Goal: Information Seeking & Learning: Learn about a topic

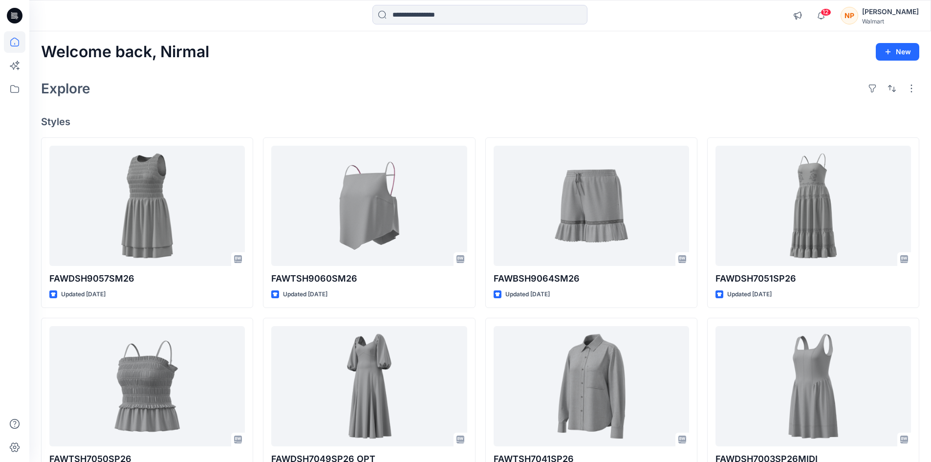
click at [902, 13] on div "[PERSON_NAME]" at bounding box center [890, 12] width 57 height 12
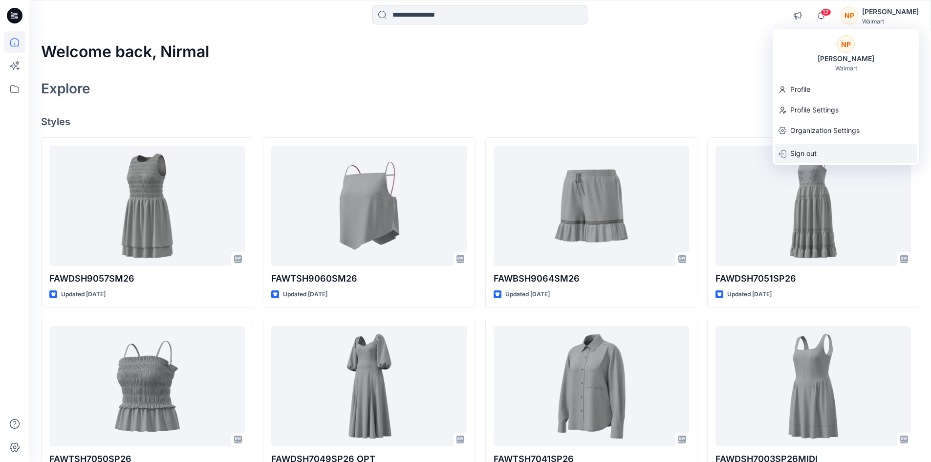
click at [820, 155] on div "Sign out" at bounding box center [846, 153] width 143 height 19
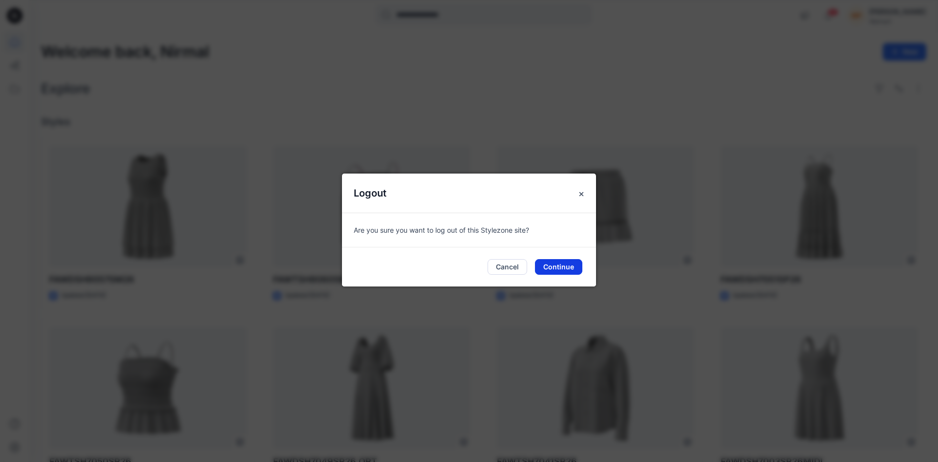
click at [561, 266] on button "Continue" at bounding box center [558, 267] width 47 height 16
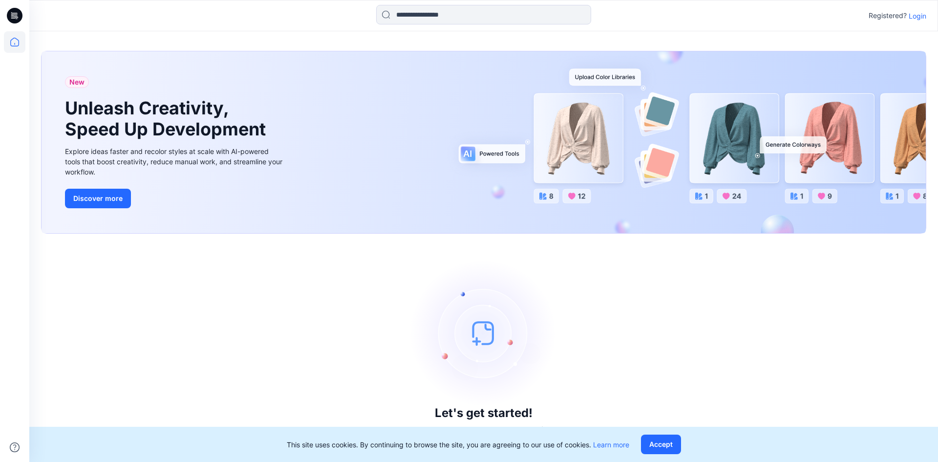
click at [914, 19] on p "Login" at bounding box center [918, 16] width 18 height 10
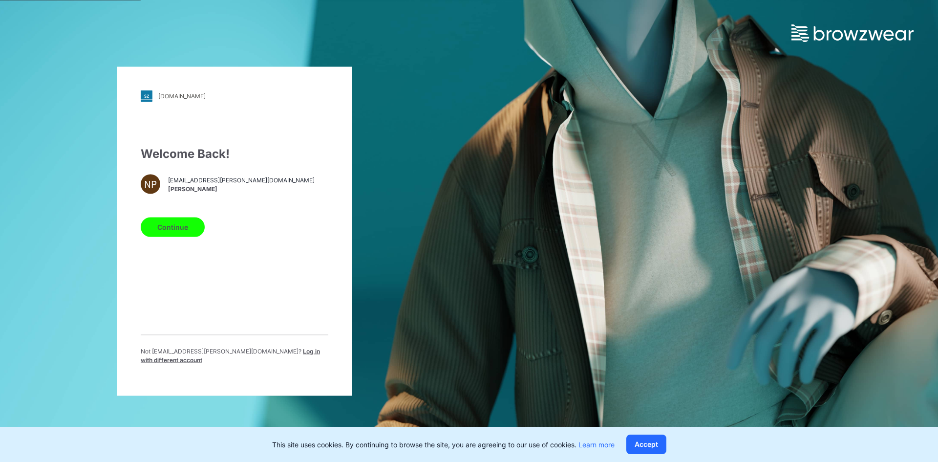
click at [242, 358] on span "Log in with different account" at bounding box center [230, 355] width 179 height 16
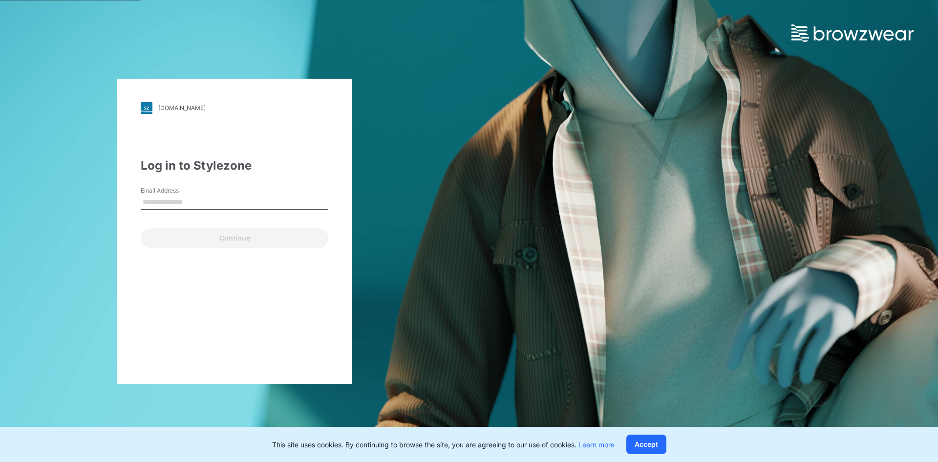
type input "**********"
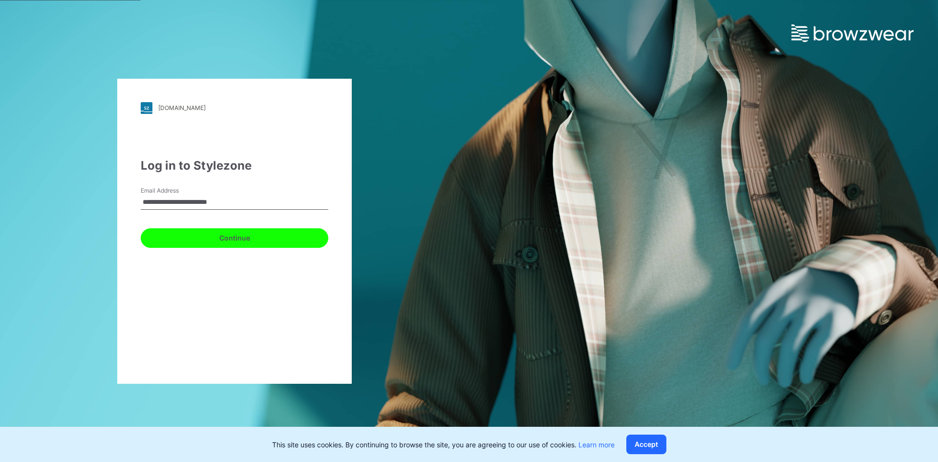
drag, startPoint x: 184, startPoint y: 239, endPoint x: 187, endPoint y: 226, distance: 13.4
click at [184, 237] on button "Continue" at bounding box center [235, 238] width 188 height 20
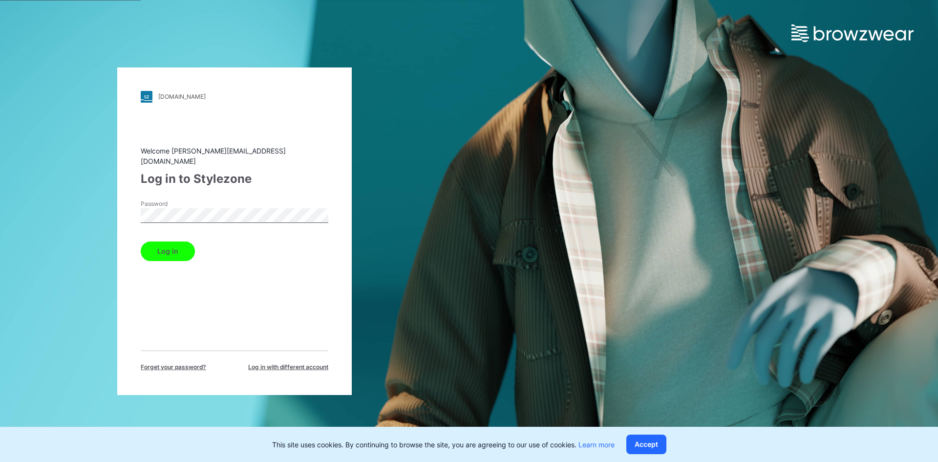
click at [168, 254] on button "Log in" at bounding box center [168, 251] width 54 height 20
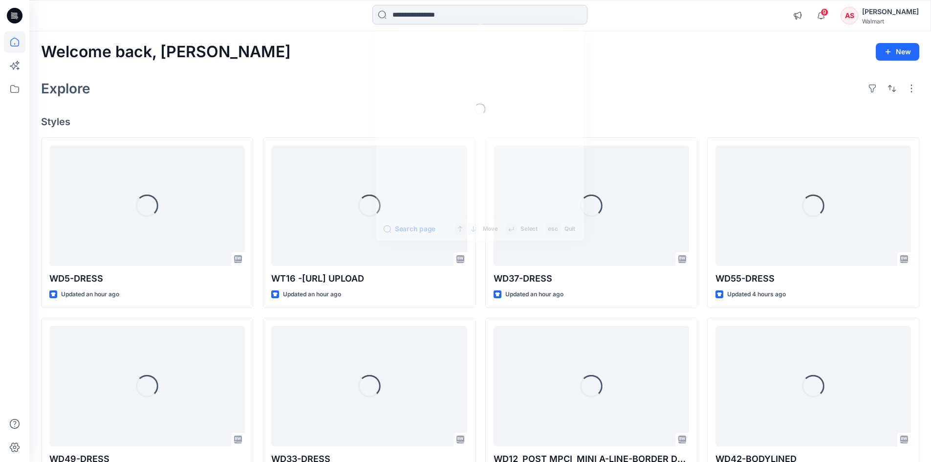
click at [454, 7] on input at bounding box center [479, 15] width 215 height 20
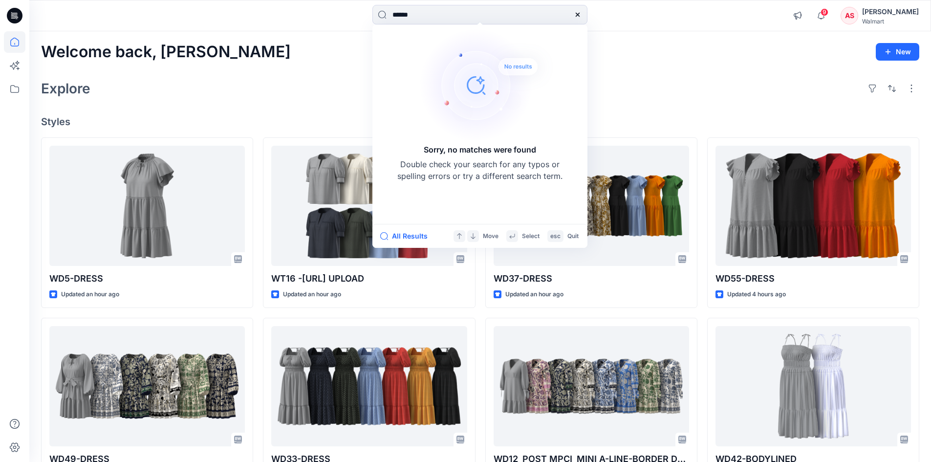
drag, startPoint x: 433, startPoint y: 16, endPoint x: 267, endPoint y: 38, distance: 167.1
click at [267, 38] on div "****** Sorry, no matches were found Double check your search for any typos or s…" at bounding box center [465, 357] width 931 height 715
drag, startPoint x: 418, startPoint y: 15, endPoint x: 292, endPoint y: 34, distance: 127.5
click at [292, 33] on div "**** Sorry, no matches were found Double check your search for any typos or spe…" at bounding box center [465, 357] width 931 height 715
type input "******"
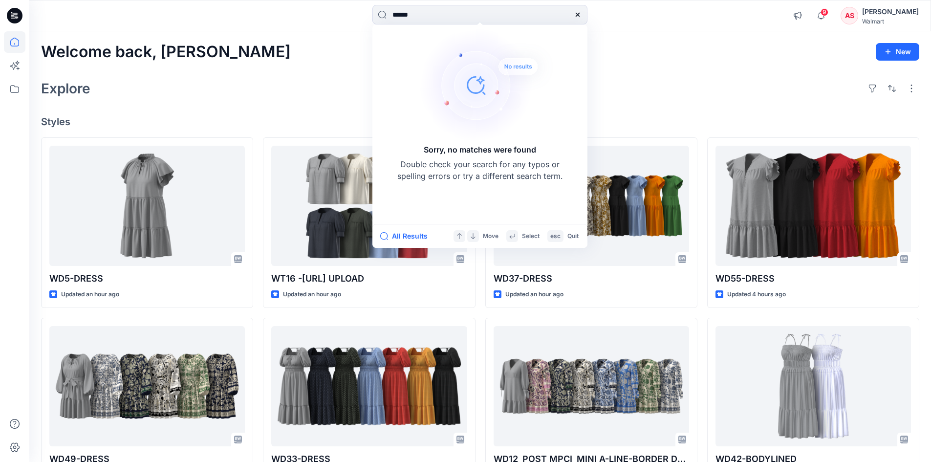
click at [14, 16] on icon at bounding box center [15, 16] width 16 height 16
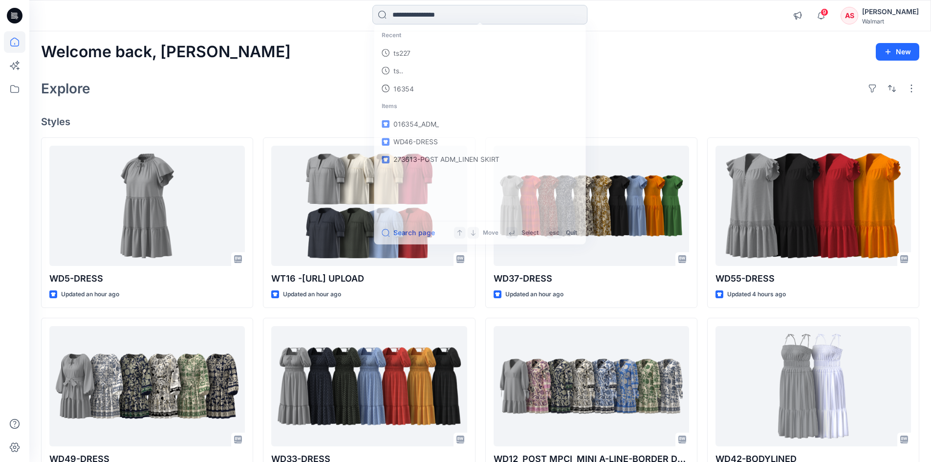
click at [473, 16] on input at bounding box center [479, 15] width 215 height 20
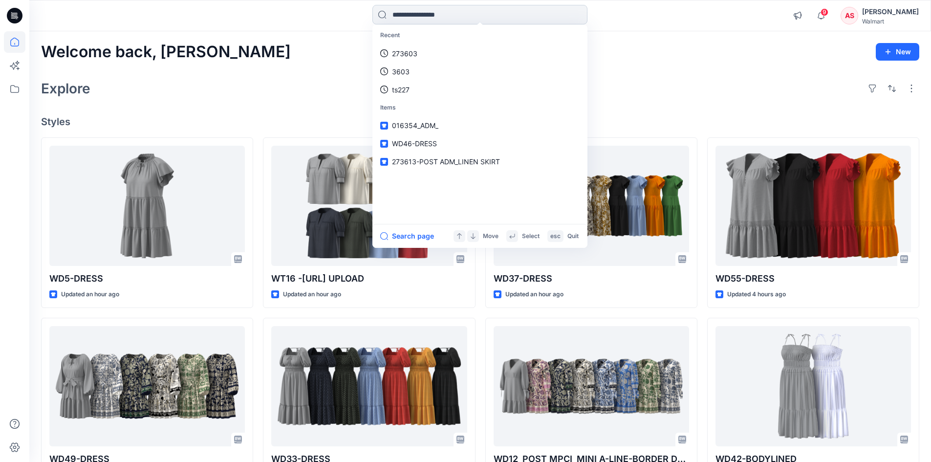
click at [437, 14] on input at bounding box center [479, 15] width 215 height 20
type input "****"
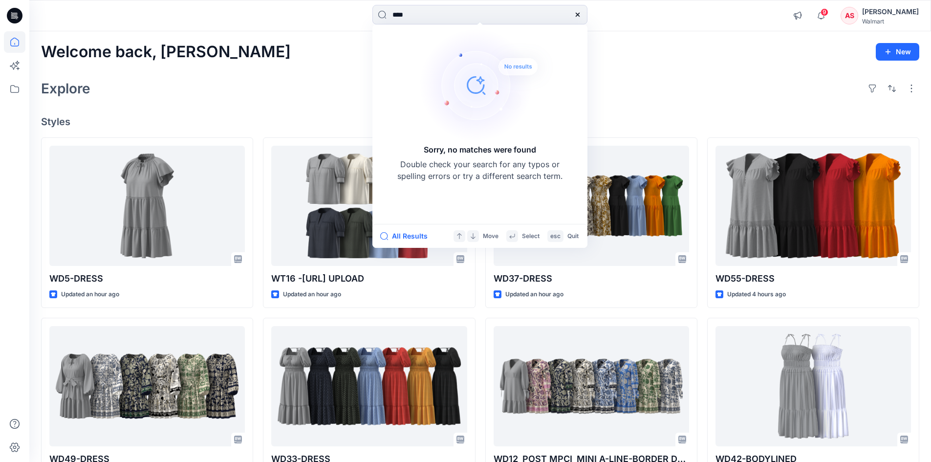
drag, startPoint x: 329, startPoint y: 89, endPoint x: 320, endPoint y: 87, distance: 10.0
click at [330, 89] on div "Explore" at bounding box center [480, 88] width 878 height 23
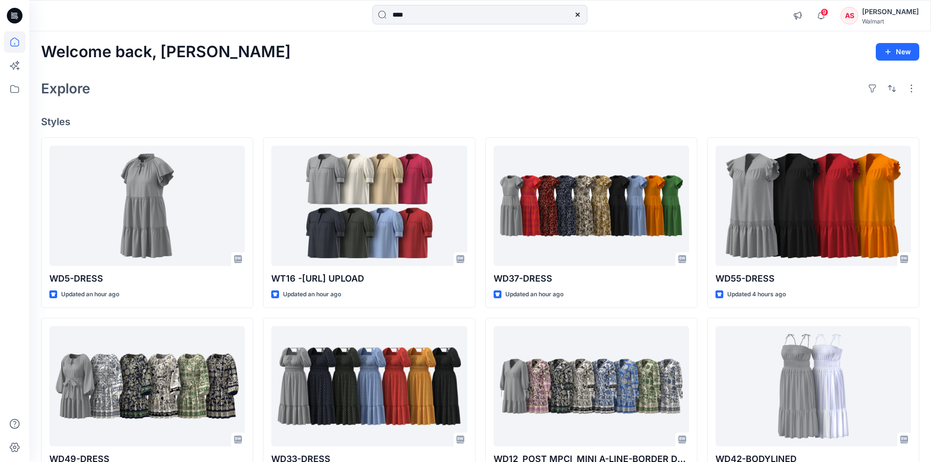
click at [12, 14] on icon at bounding box center [12, 14] width 2 height 0
click at [900, 13] on div "[PERSON_NAME]" at bounding box center [890, 12] width 57 height 12
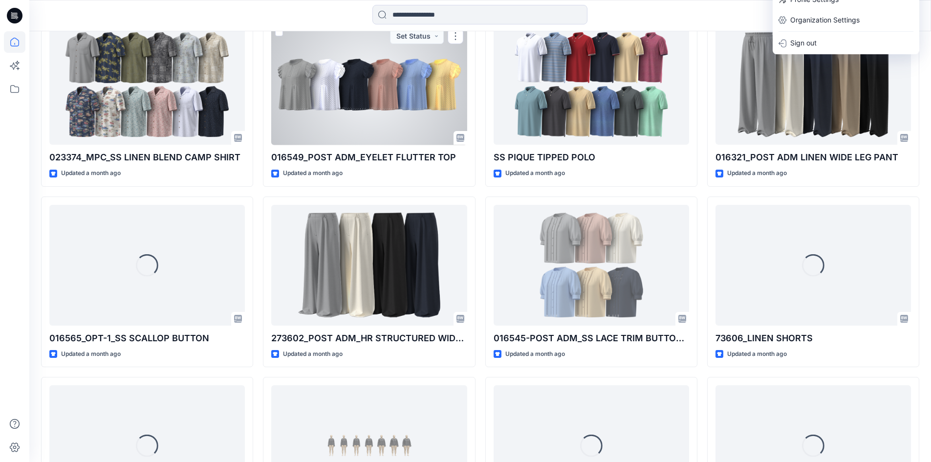
scroll to position [3201, 0]
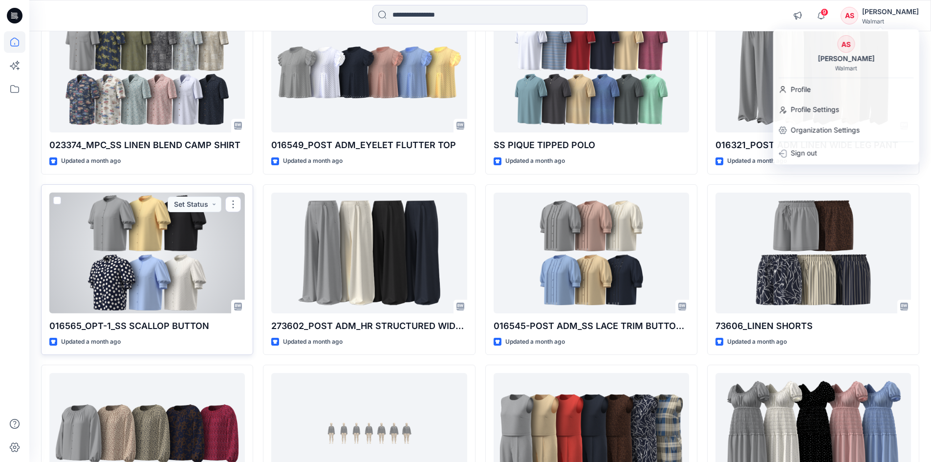
click at [172, 257] on div at bounding box center [146, 253] width 195 height 121
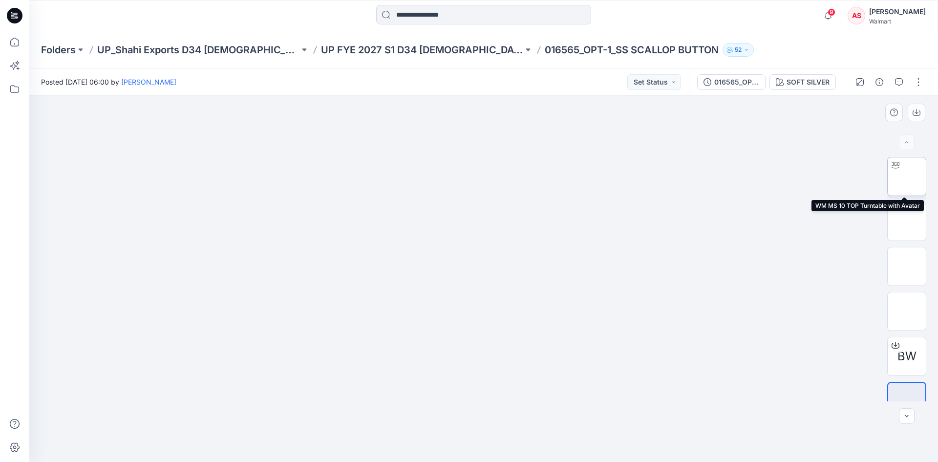
click at [907, 176] on img at bounding box center [907, 176] width 0 height 0
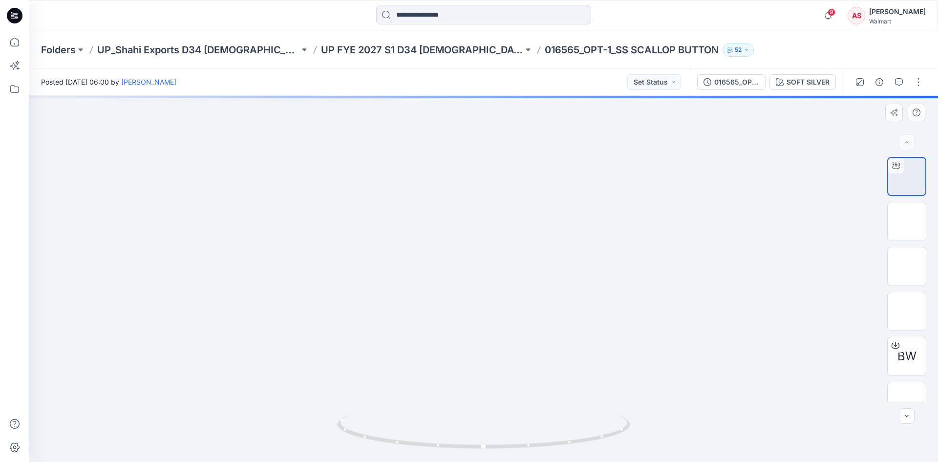
drag, startPoint x: 499, startPoint y: 177, endPoint x: 500, endPoint y: 267, distance: 90.4
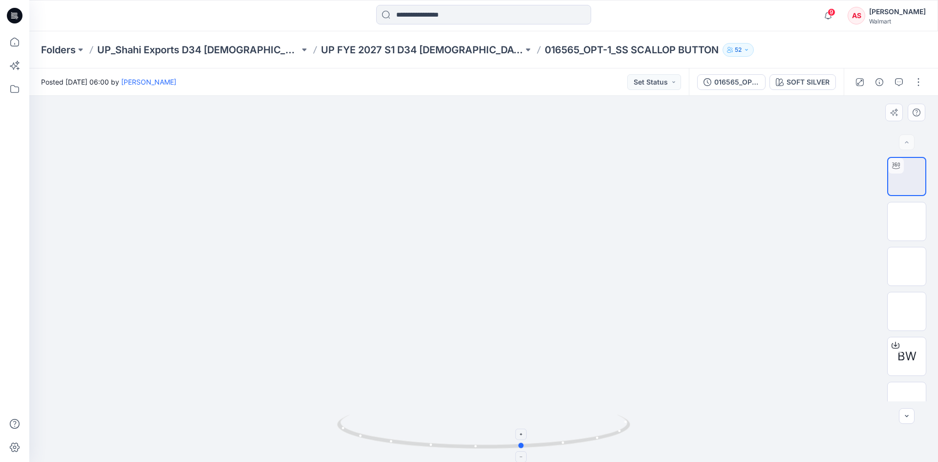
drag, startPoint x: 553, startPoint y: 442, endPoint x: 592, endPoint y: 434, distance: 40.4
click at [592, 434] on icon at bounding box center [485, 432] width 296 height 37
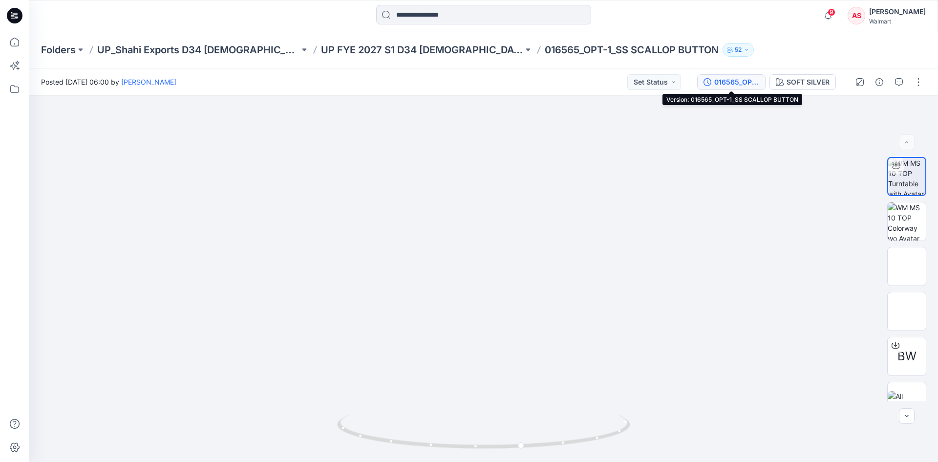
click at [739, 82] on div "016565_OPT-1_SS SCALLOP BUTTON" at bounding box center [737, 82] width 45 height 11
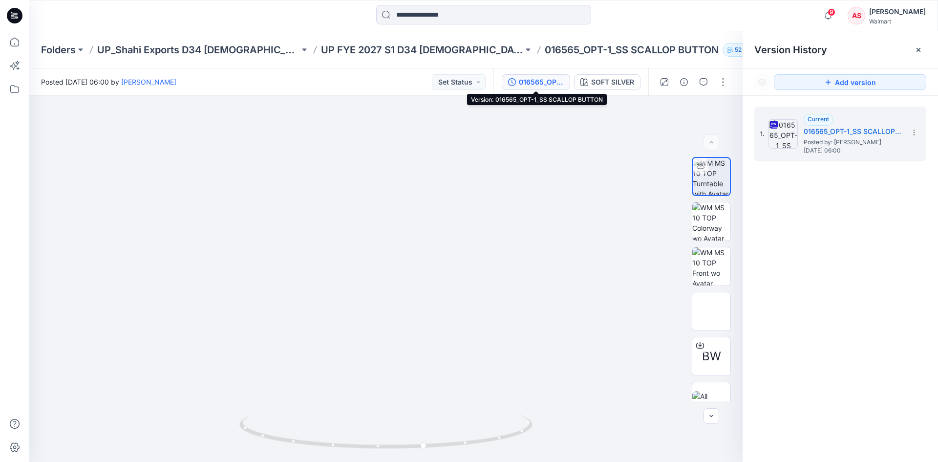
click at [546, 86] on div "016565_OPT-1_SS SCALLOP BUTTON" at bounding box center [541, 82] width 45 height 11
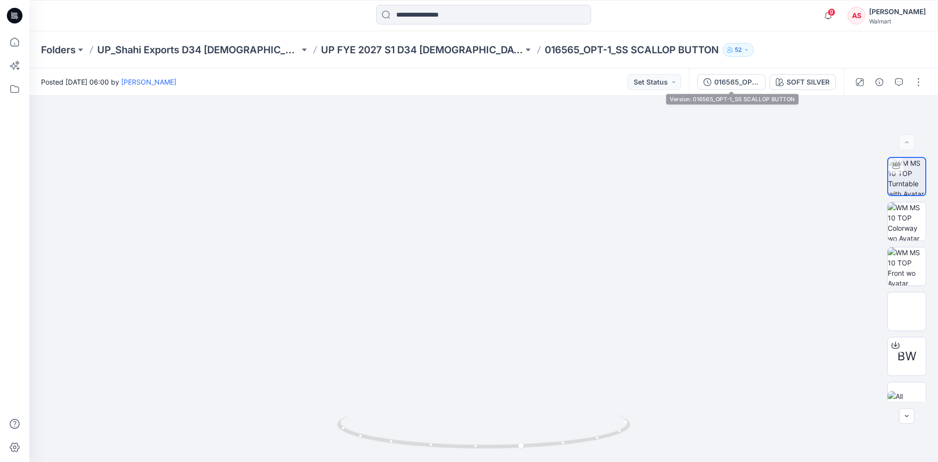
click at [15, 15] on icon at bounding box center [15, 14] width 4 height 0
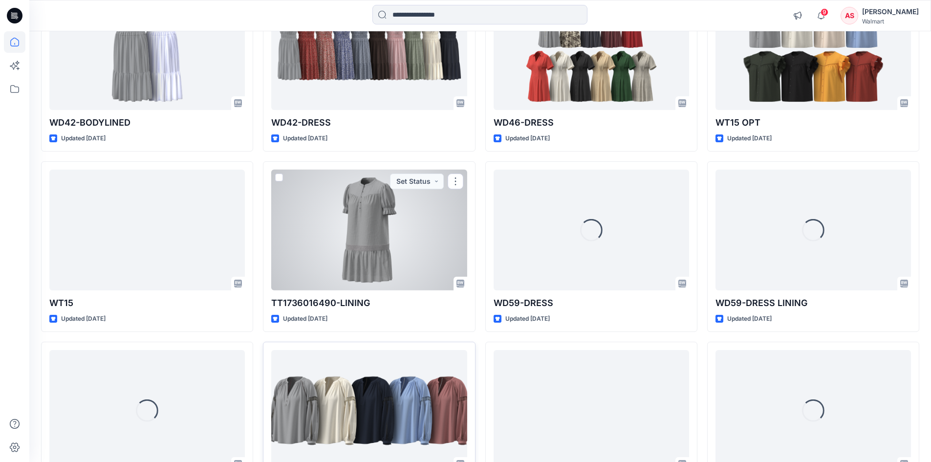
scroll to position [596, 0]
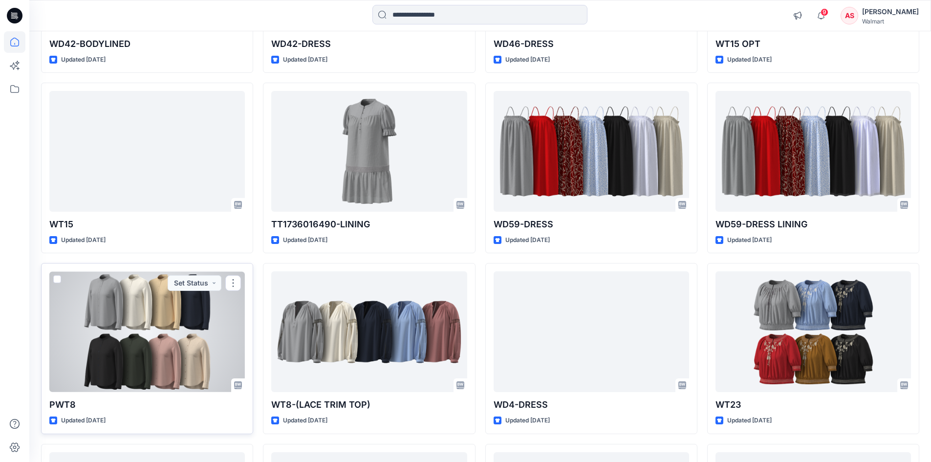
click at [172, 329] on div at bounding box center [146, 331] width 195 height 121
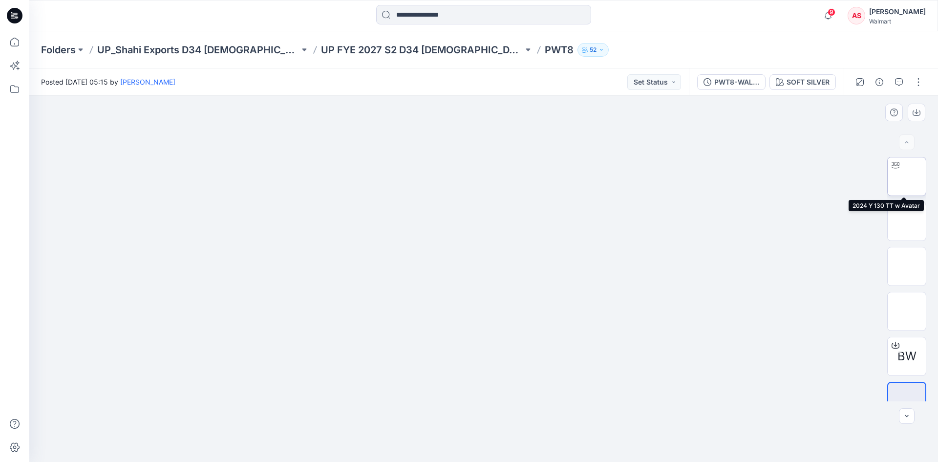
click at [907, 176] on img at bounding box center [907, 176] width 0 height 0
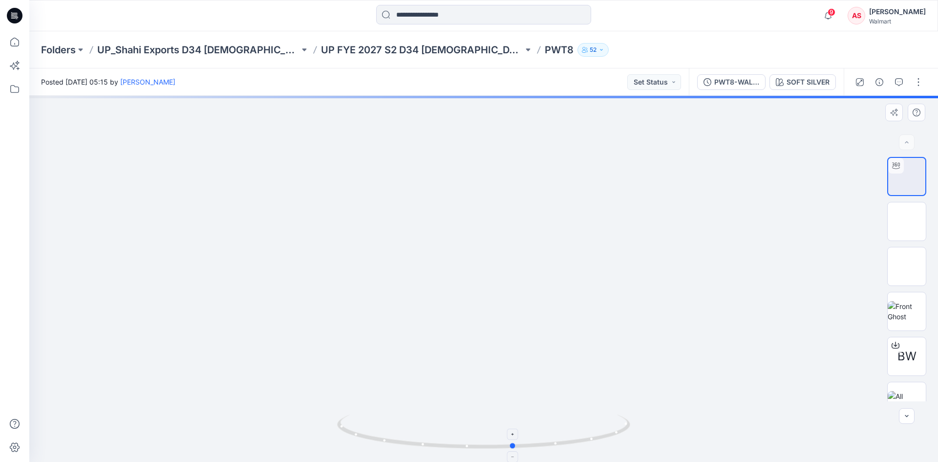
drag, startPoint x: 544, startPoint y: 446, endPoint x: 579, endPoint y: 445, distance: 34.2
click at [579, 445] on icon at bounding box center [485, 432] width 296 height 37
drag, startPoint x: 14, startPoint y: 18, endPoint x: 17, endPoint y: 24, distance: 7.0
click at [14, 18] on icon at bounding box center [13, 18] width 4 height 0
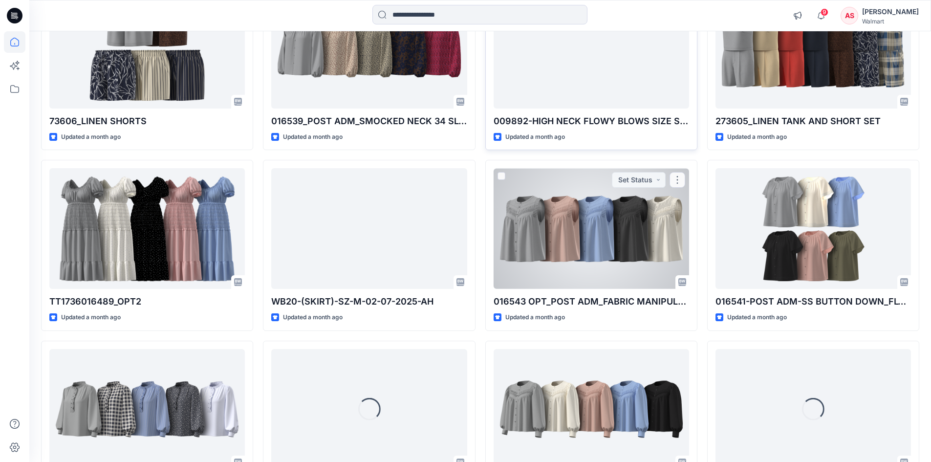
scroll to position [3551, 0]
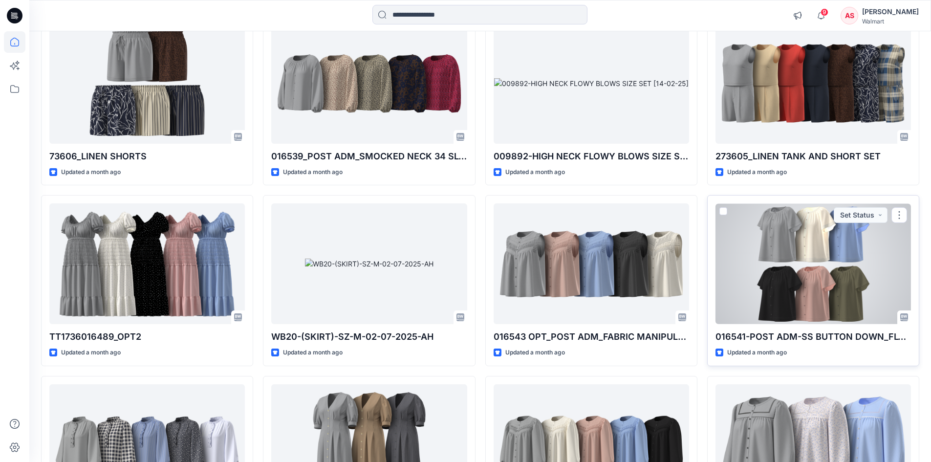
click at [780, 257] on div at bounding box center [812, 263] width 195 height 121
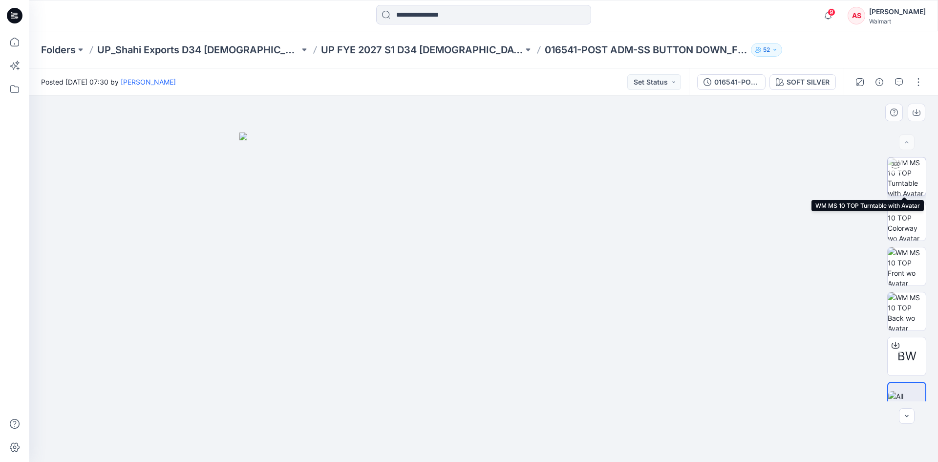
click at [908, 173] on img at bounding box center [907, 176] width 38 height 38
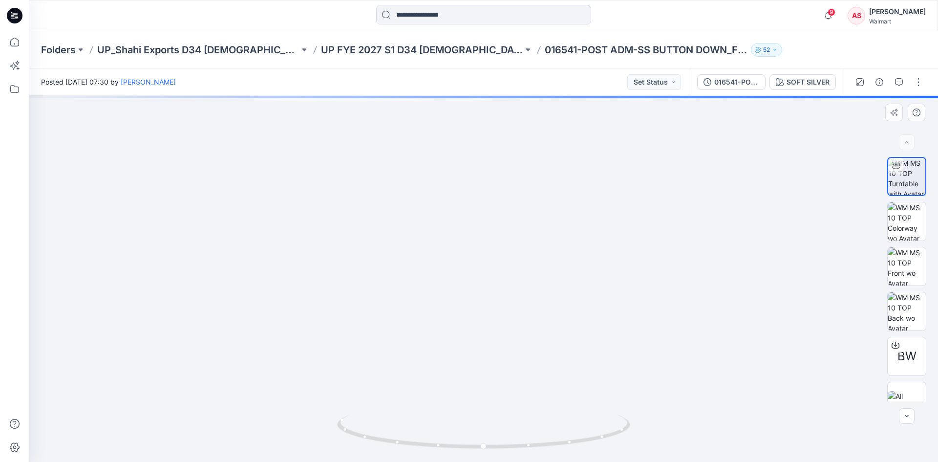
drag, startPoint x: 481, startPoint y: 283, endPoint x: 477, endPoint y: 314, distance: 31.5
click at [477, 314] on img at bounding box center [483, 241] width 701 height 441
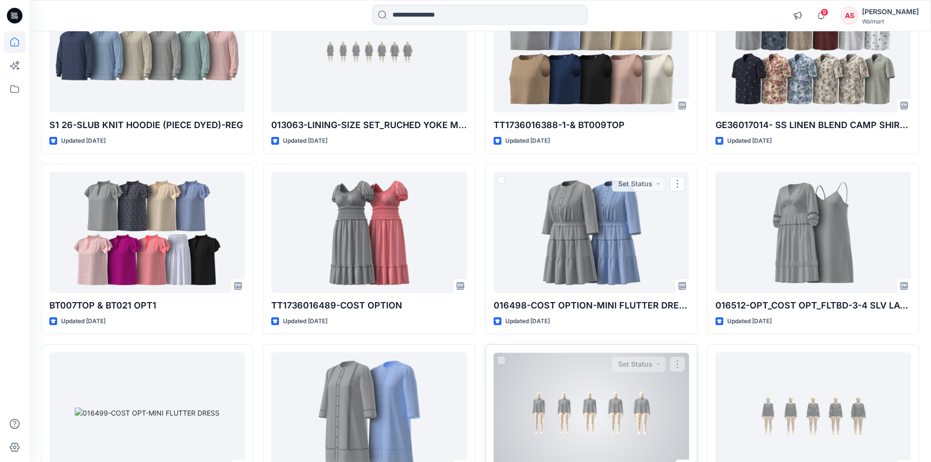
scroll to position [4580, 0]
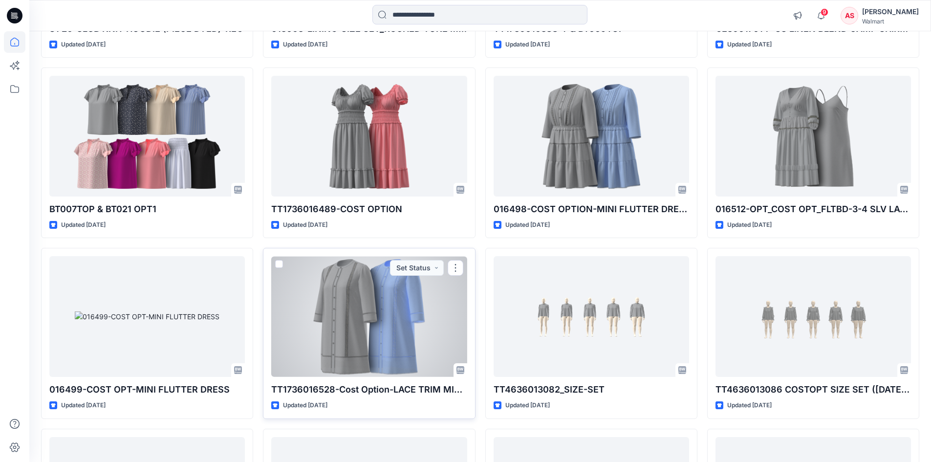
click at [385, 313] on div at bounding box center [368, 316] width 195 height 121
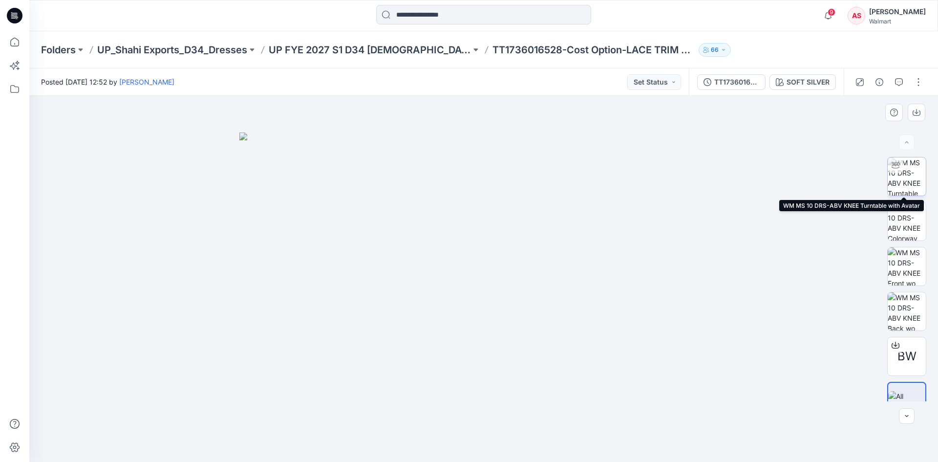
click at [911, 176] on img at bounding box center [907, 176] width 38 height 38
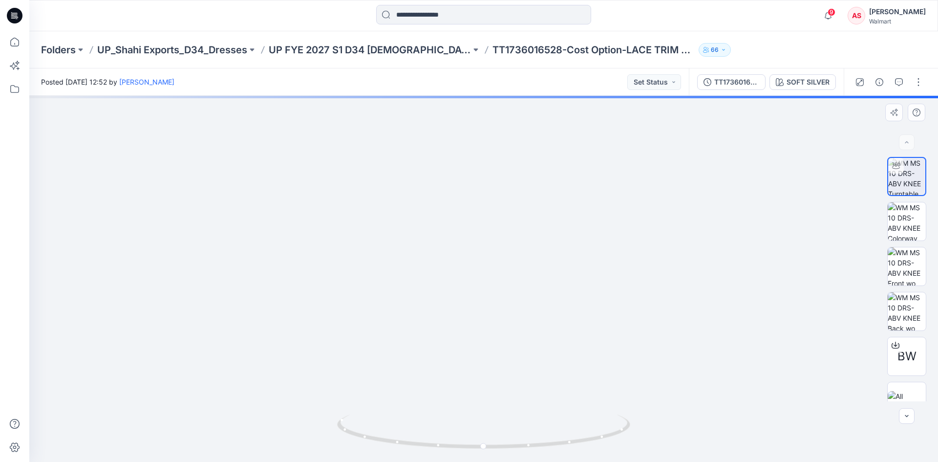
click at [468, 233] on img at bounding box center [484, 231] width 552 height 459
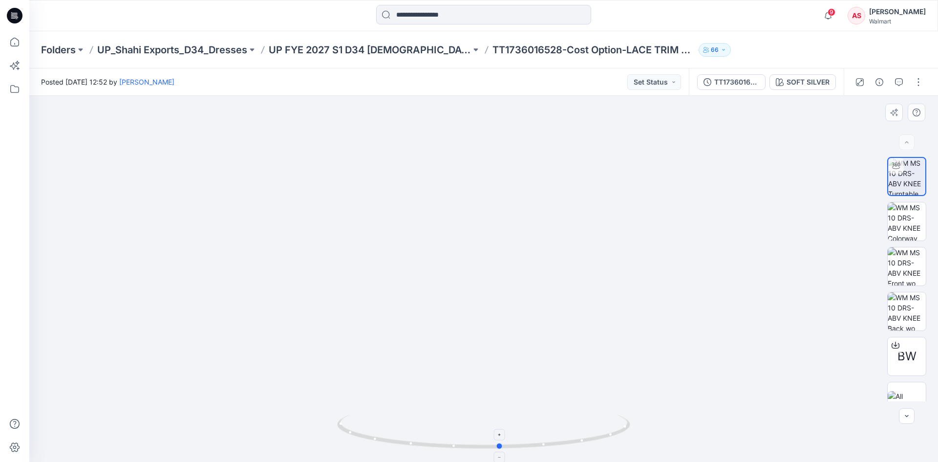
drag, startPoint x: 370, startPoint y: 439, endPoint x: 387, endPoint y: 417, distance: 28.2
click at [387, 417] on icon at bounding box center [485, 432] width 296 height 37
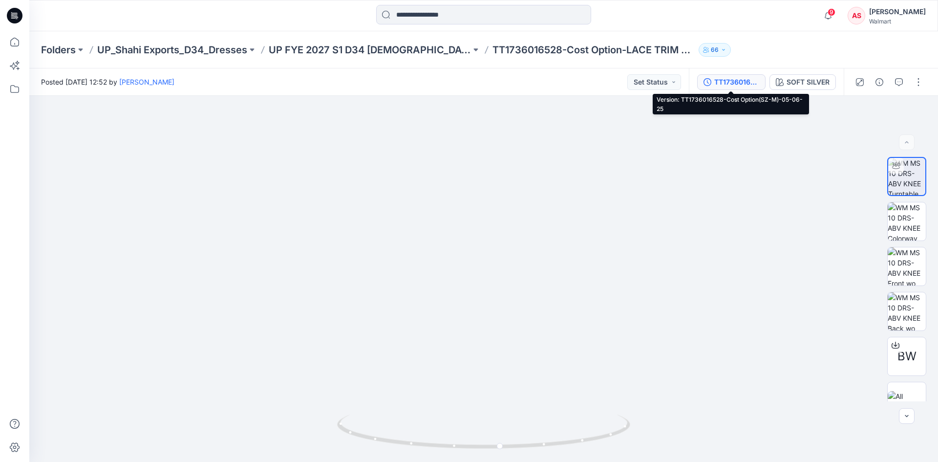
click at [735, 85] on div "TT1736016528-Cost Option(SZ-M)-05-06-25" at bounding box center [737, 82] width 45 height 11
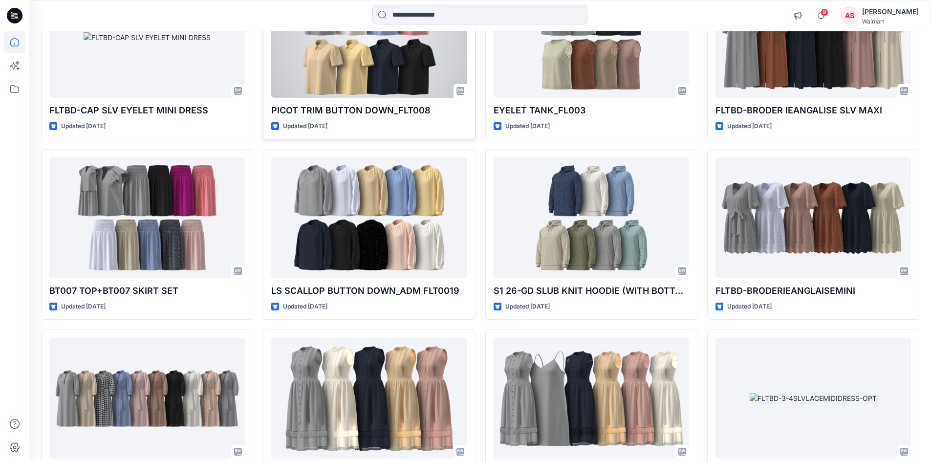
scroll to position [9208, 0]
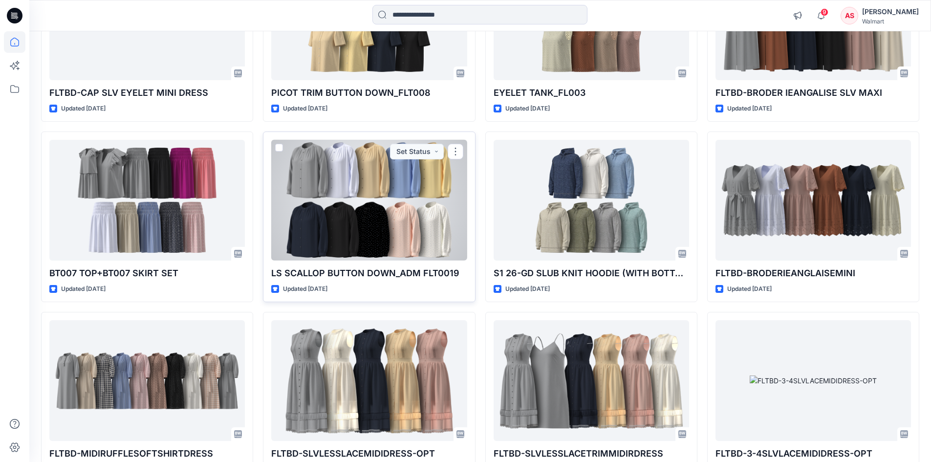
click at [349, 206] on div at bounding box center [368, 200] width 195 height 121
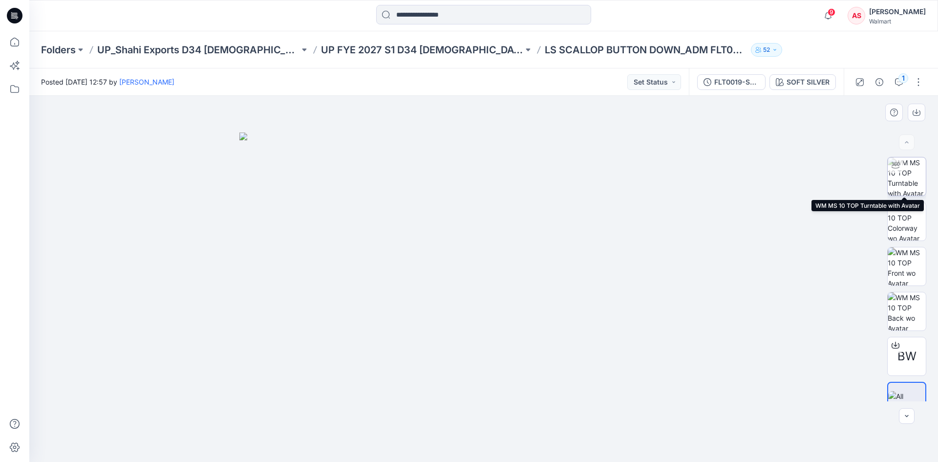
click at [904, 172] on img at bounding box center [907, 176] width 38 height 38
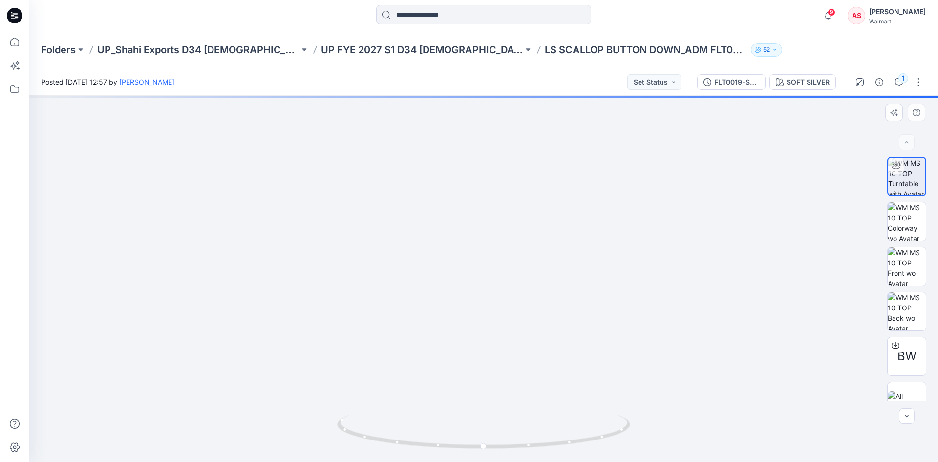
drag, startPoint x: 512, startPoint y: 271, endPoint x: 503, endPoint y: 342, distance: 70.9
click at [506, 345] on img at bounding box center [484, 214] width 776 height 496
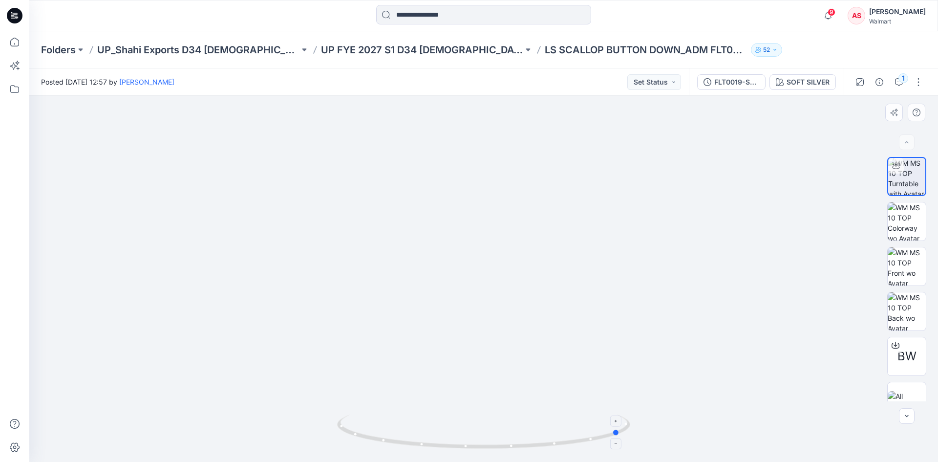
drag, startPoint x: 535, startPoint y: 450, endPoint x: 379, endPoint y: 440, distance: 156.2
click at [379, 440] on icon at bounding box center [485, 432] width 296 height 37
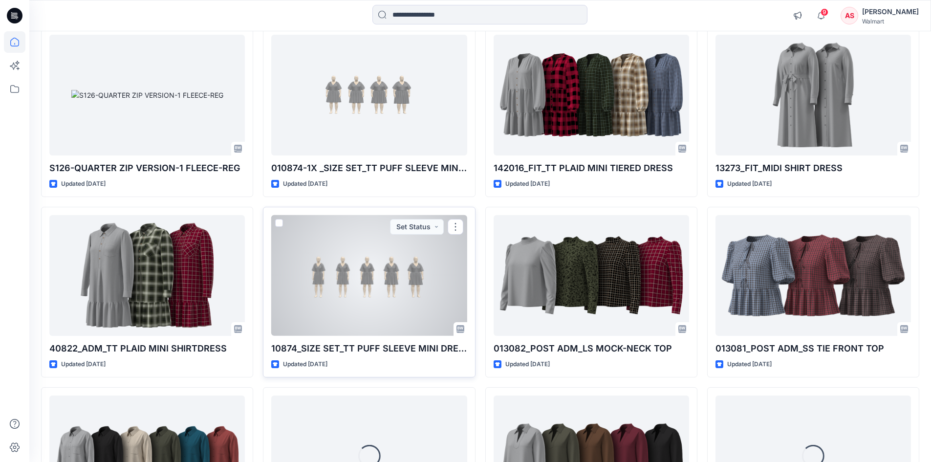
scroll to position [10046, 0]
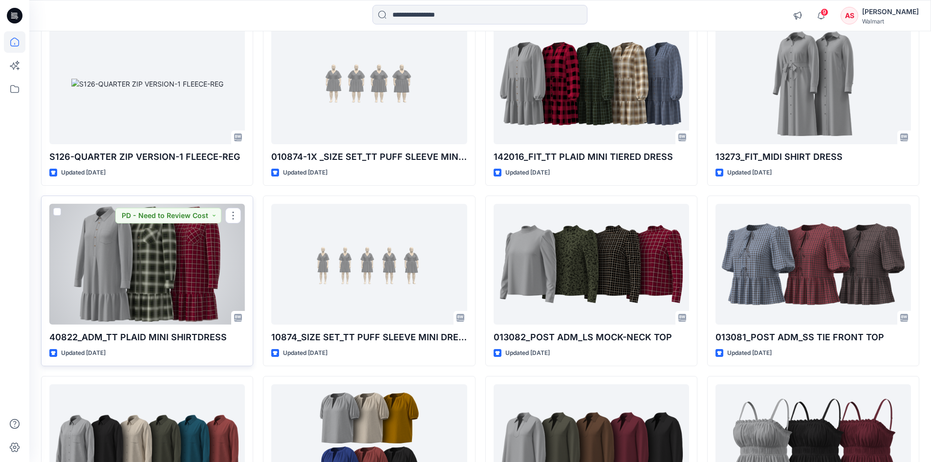
click at [167, 269] on div at bounding box center [146, 264] width 195 height 121
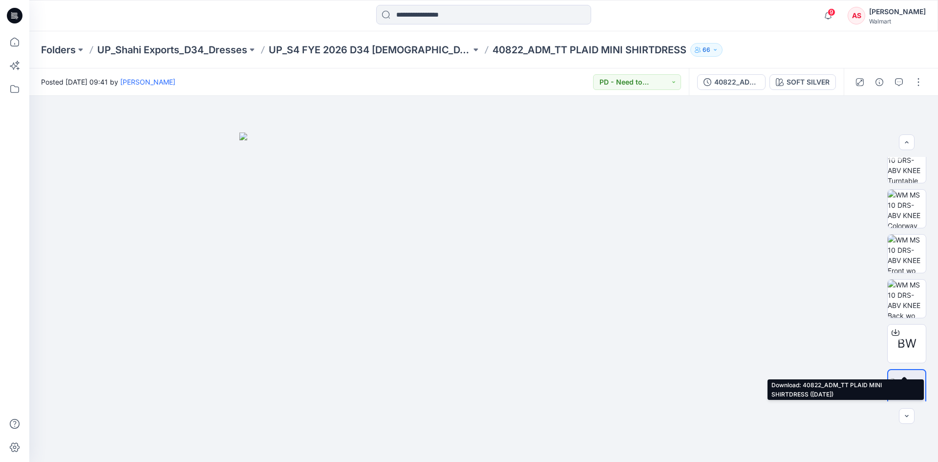
scroll to position [20, 0]
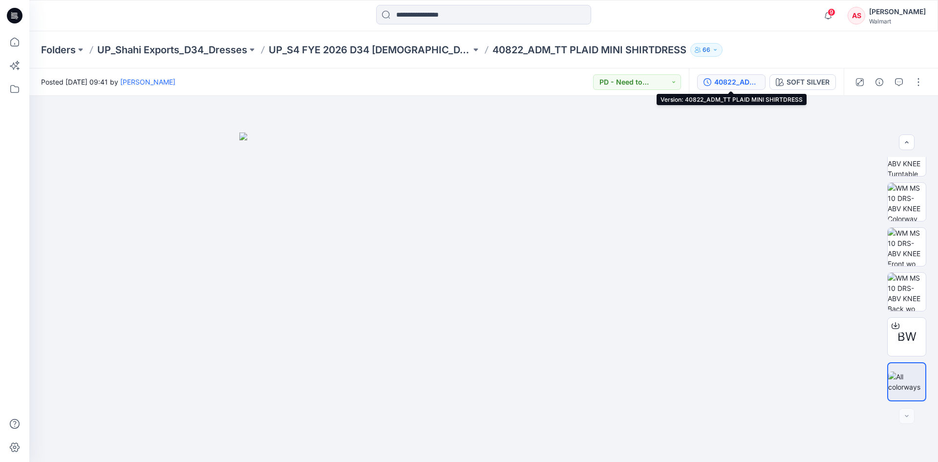
click at [736, 83] on div "40822_ADM_TT PLAID MINI SHIRTDRESS" at bounding box center [737, 82] width 45 height 11
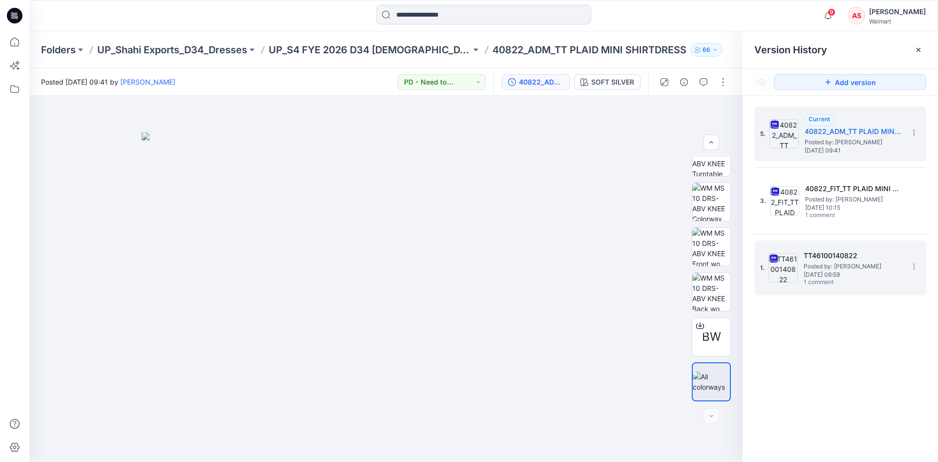
click at [844, 271] on span "[DATE] 06:59" at bounding box center [853, 274] width 98 height 7
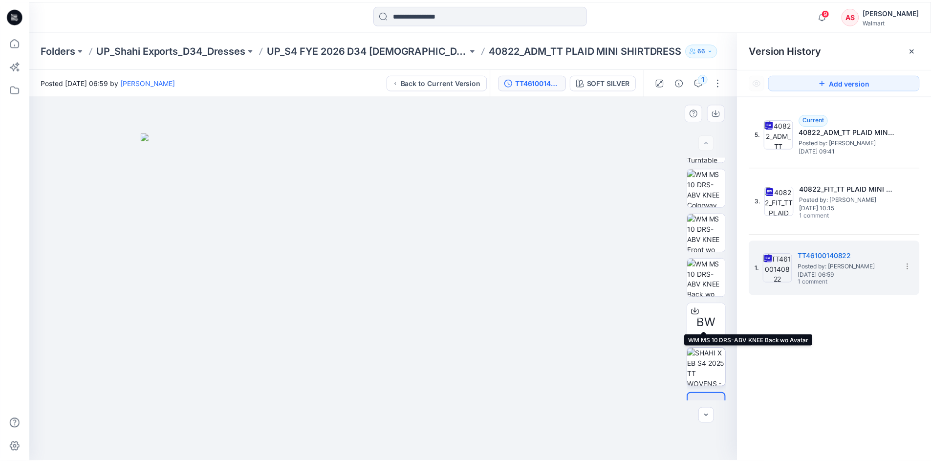
scroll to position [65, 0]
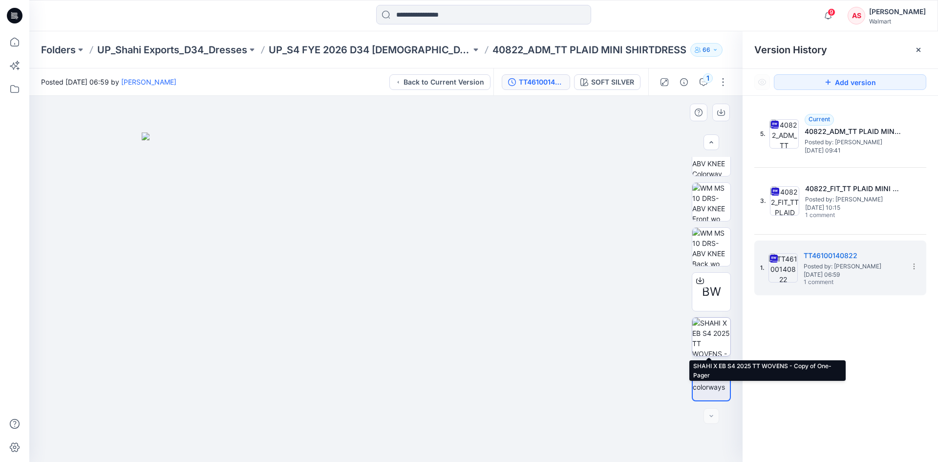
click at [712, 336] on img at bounding box center [712, 337] width 38 height 38
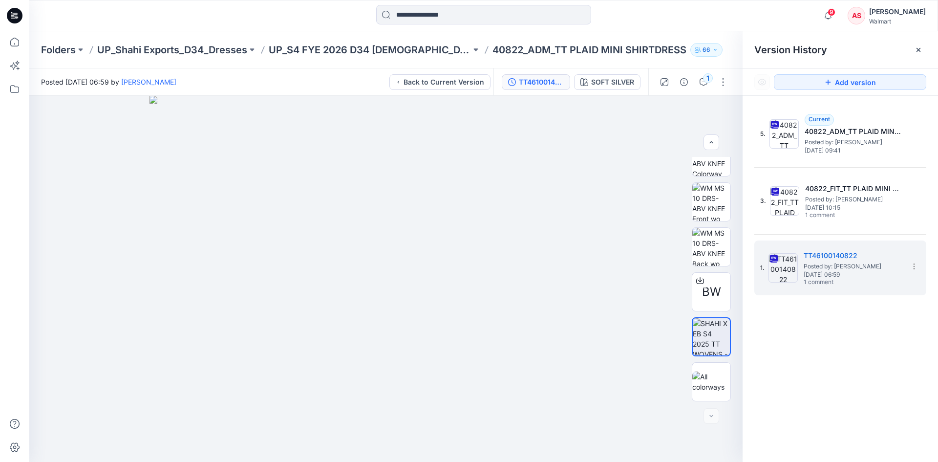
drag, startPoint x: 13, startPoint y: 16, endPoint x: 13, endPoint y: 10, distance: 5.9
click at [13, 10] on icon at bounding box center [15, 16] width 16 height 16
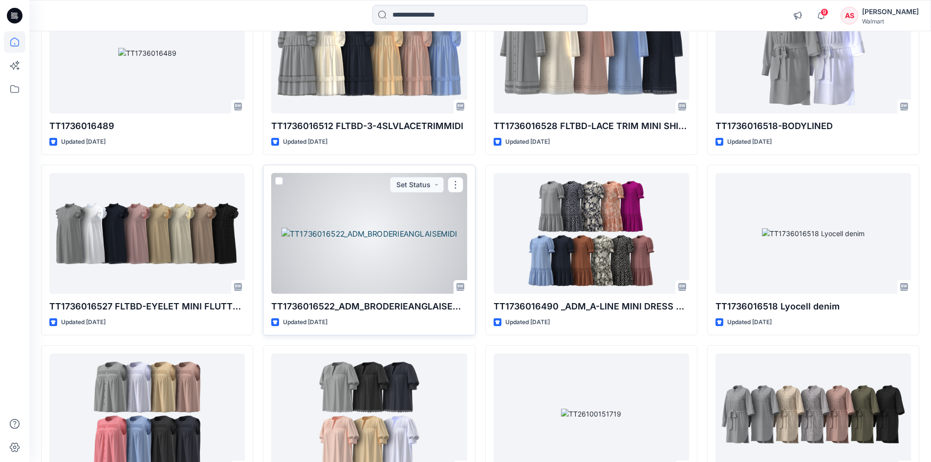
scroll to position [6305, 0]
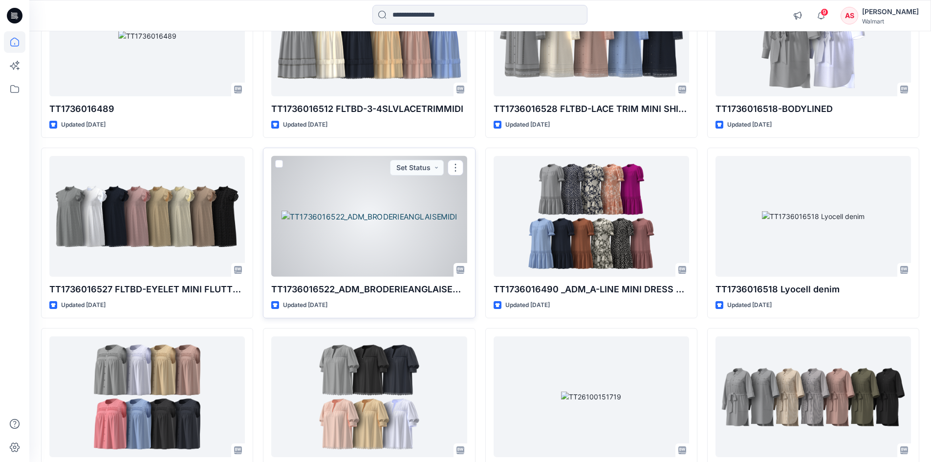
click at [350, 198] on div at bounding box center [368, 216] width 195 height 121
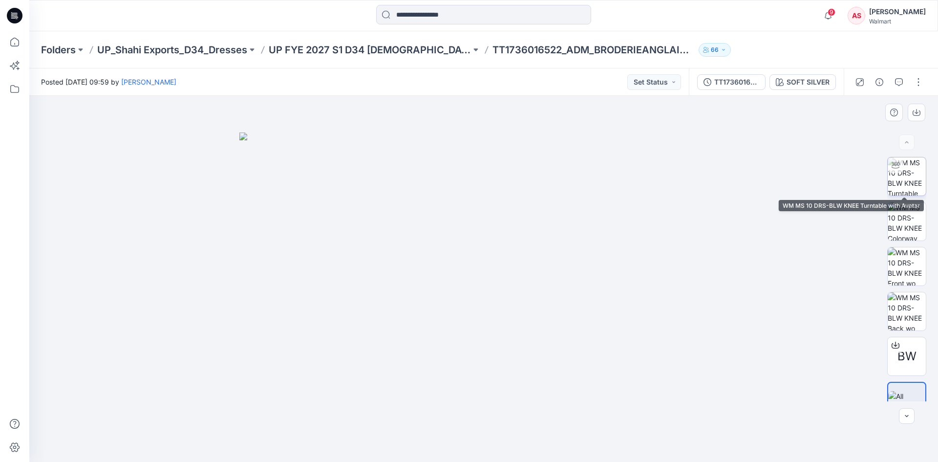
click at [904, 182] on img at bounding box center [907, 176] width 38 height 38
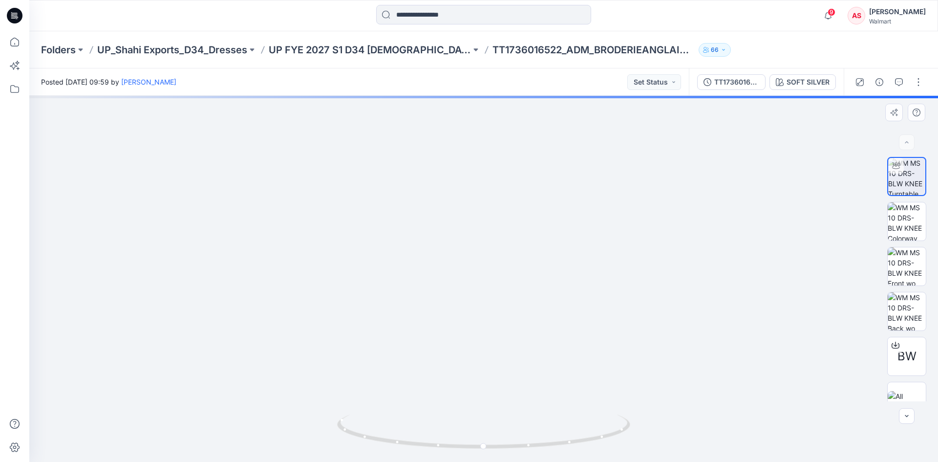
drag, startPoint x: 529, startPoint y: 250, endPoint x: 532, endPoint y: 260, distance: 10.4
click at [532, 260] on img at bounding box center [483, 242] width 515 height 440
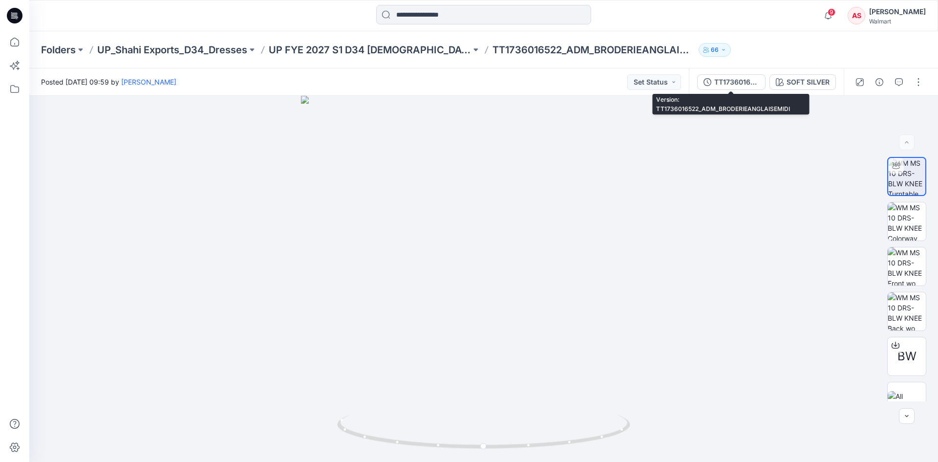
click at [739, 87] on button "TT1736016522_ADM_BRODERIEANGLAISEMIDI" at bounding box center [731, 82] width 68 height 16
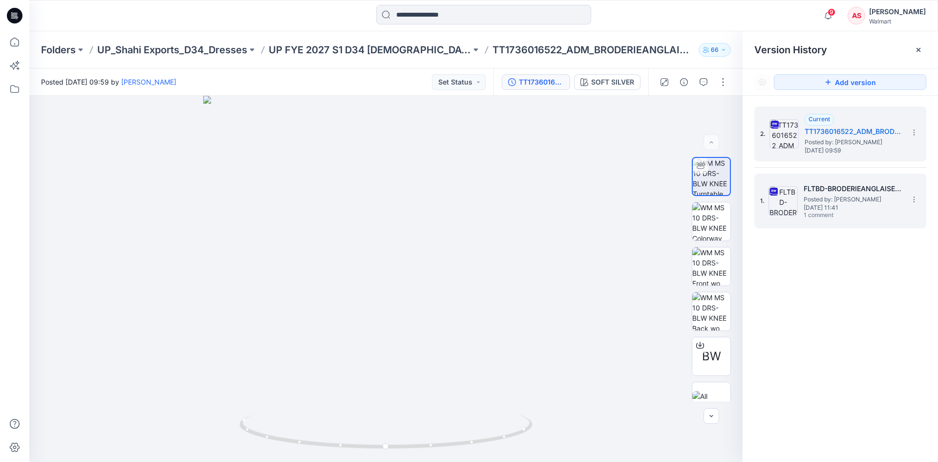
click at [825, 200] on span "Posted by: [PERSON_NAME]" at bounding box center [853, 200] width 98 height 10
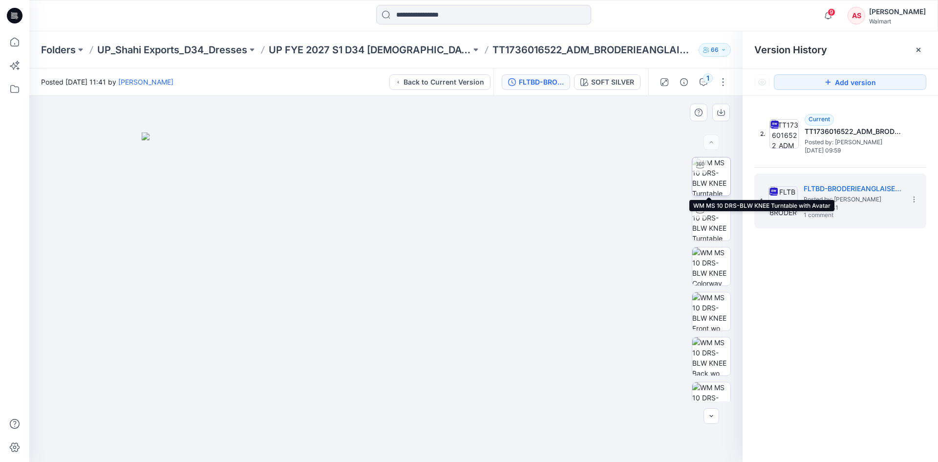
click at [706, 173] on img at bounding box center [712, 176] width 38 height 38
click at [17, 14] on icon at bounding box center [15, 16] width 16 height 16
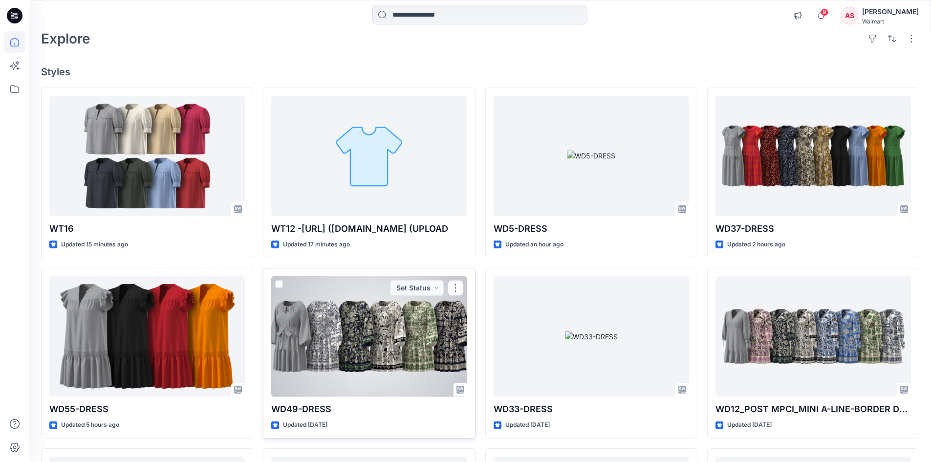
scroll to position [49, 0]
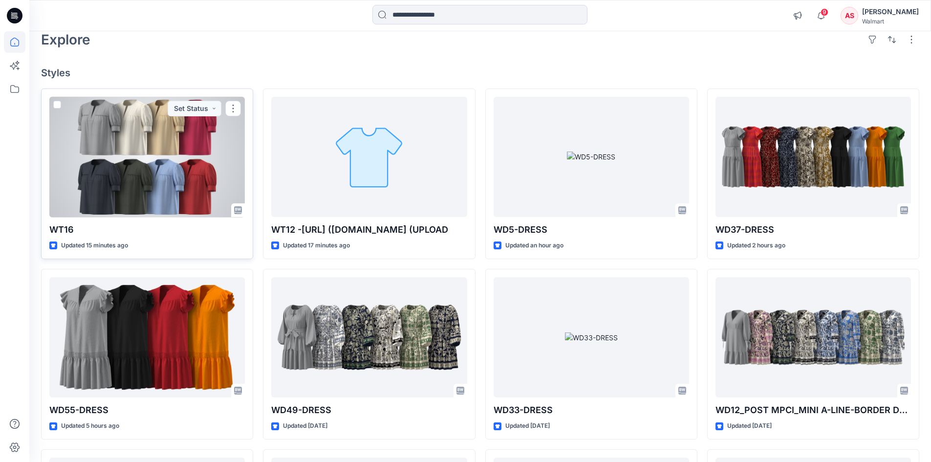
click at [183, 168] on div at bounding box center [146, 157] width 195 height 121
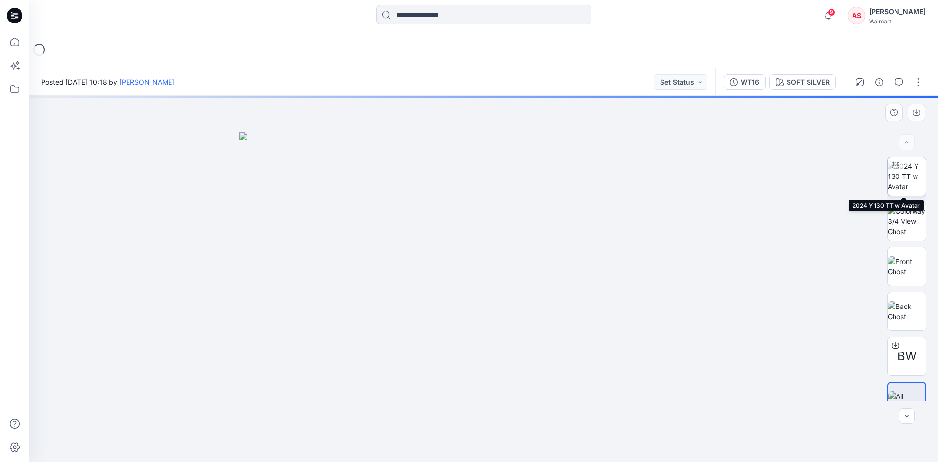
click at [900, 178] on img at bounding box center [907, 176] width 38 height 31
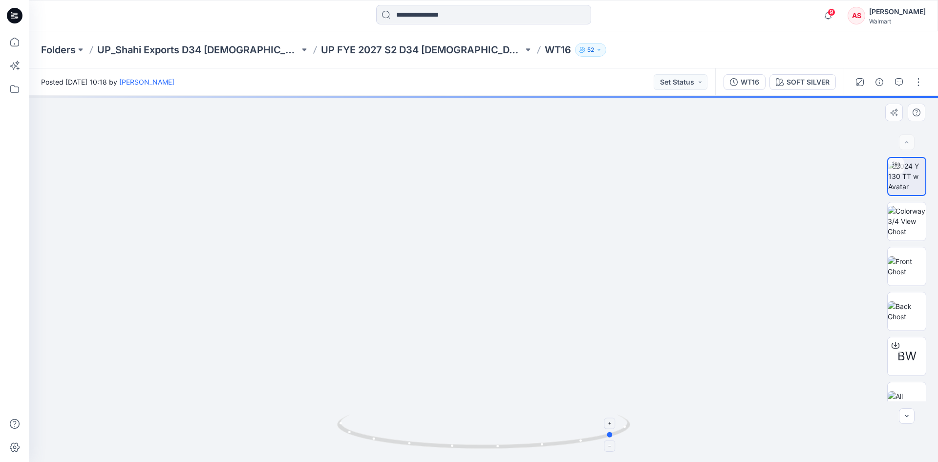
drag, startPoint x: 535, startPoint y: 450, endPoint x: 372, endPoint y: 445, distance: 162.3
click at [372, 445] on icon at bounding box center [485, 432] width 296 height 37
drag, startPoint x: 521, startPoint y: 447, endPoint x: 542, endPoint y: 396, distance: 55.5
click at [560, 445] on icon at bounding box center [485, 432] width 296 height 37
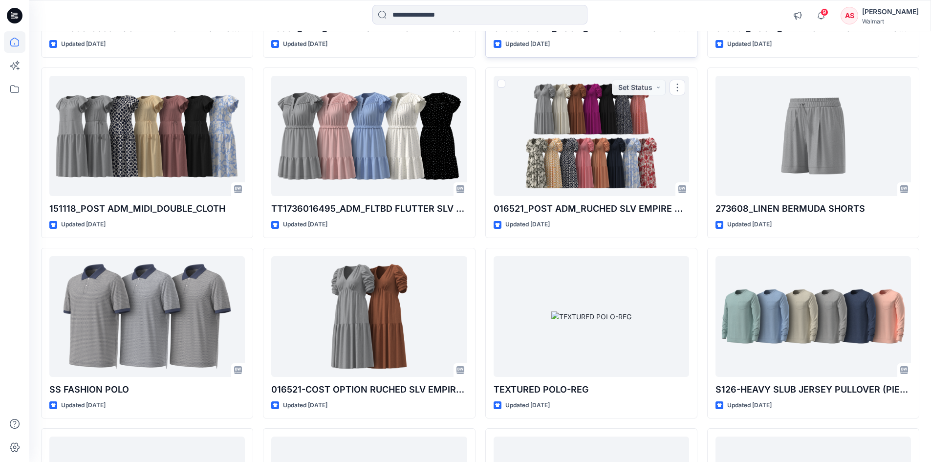
scroll to position [4056, 0]
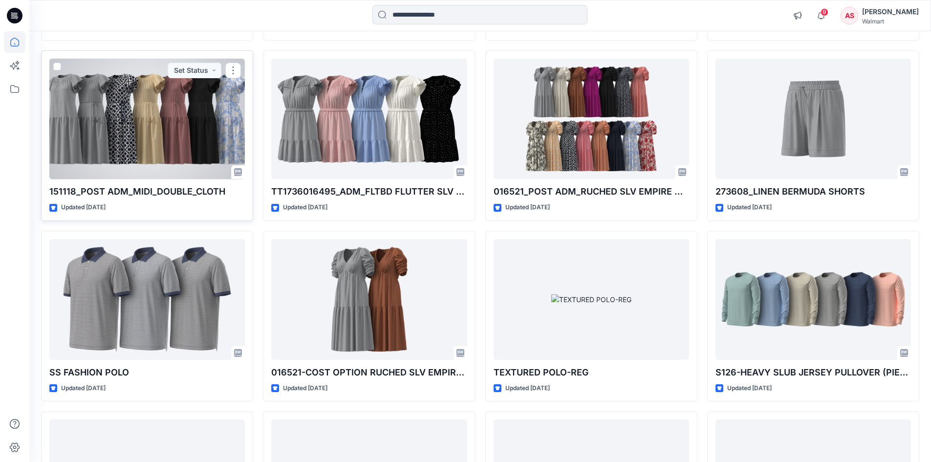
click at [144, 124] on div at bounding box center [146, 119] width 195 height 121
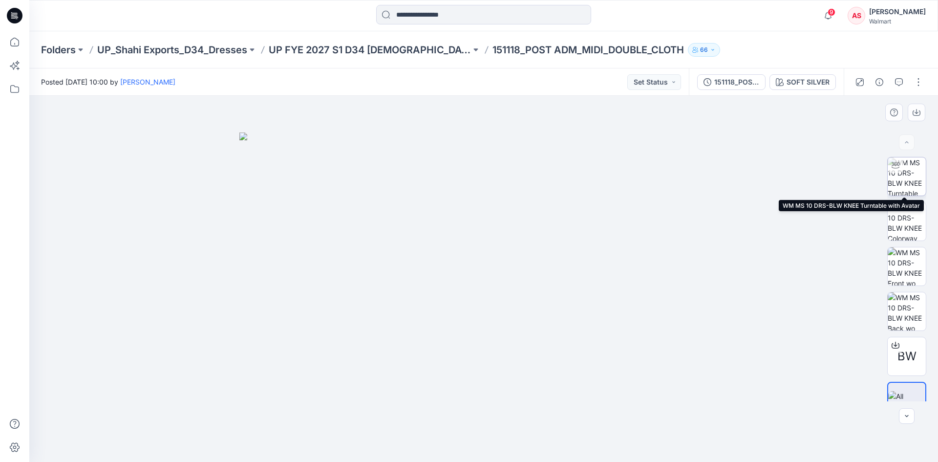
click at [904, 178] on img at bounding box center [907, 176] width 38 height 38
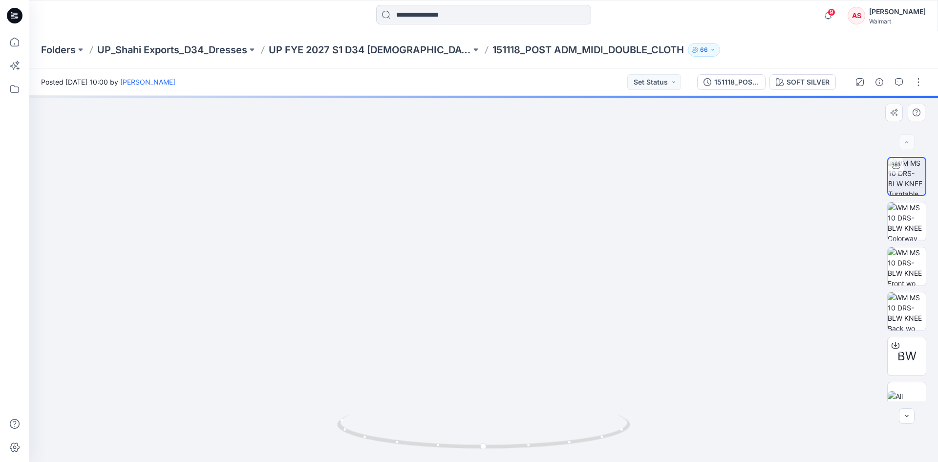
drag, startPoint x: 525, startPoint y: 180, endPoint x: 528, endPoint y: 247, distance: 67.0
click at [528, 247] on img at bounding box center [484, 238] width 664 height 448
click at [528, 236] on img at bounding box center [484, 222] width 776 height 479
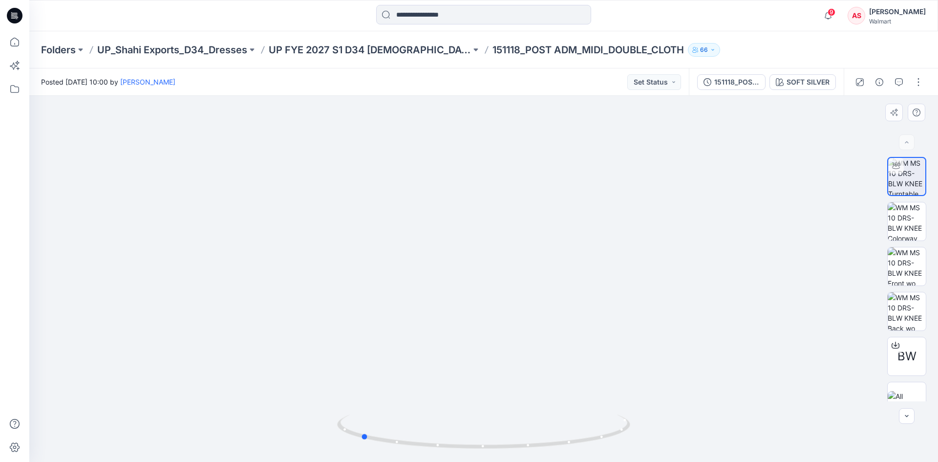
drag, startPoint x: 582, startPoint y: 447, endPoint x: 742, endPoint y: 441, distance: 160.9
click at [742, 441] on div at bounding box center [483, 279] width 909 height 366
drag, startPoint x: 470, startPoint y: 444, endPoint x: 594, endPoint y: 444, distance: 124.6
click at [594, 444] on icon at bounding box center [485, 432] width 296 height 37
click at [21, 14] on icon at bounding box center [15, 16] width 16 height 16
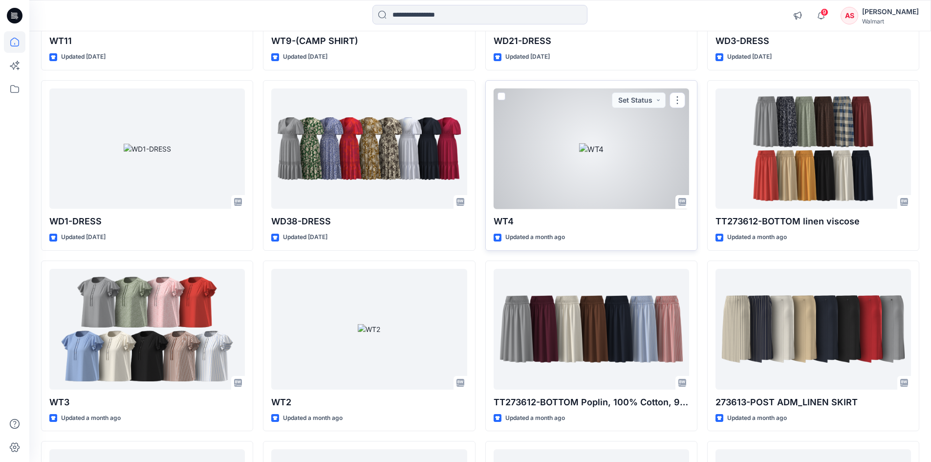
scroll to position [2248, 0]
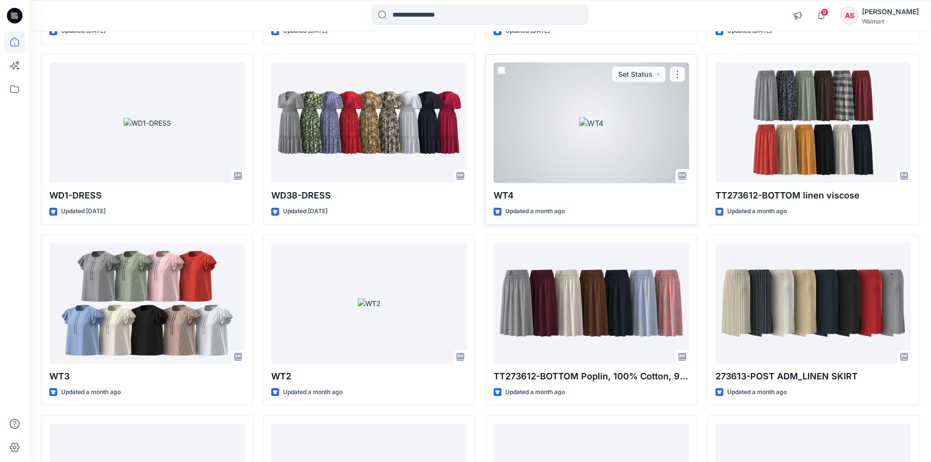
click at [585, 124] on div at bounding box center [591, 123] width 195 height 121
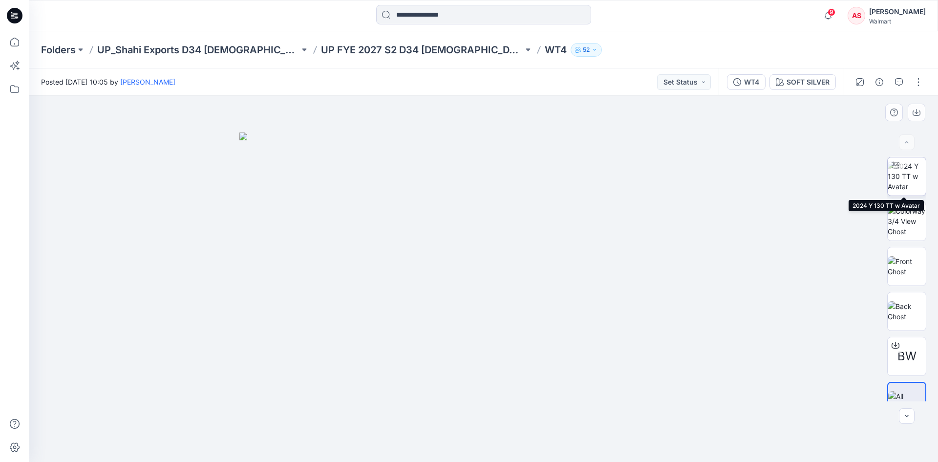
click at [898, 179] on img at bounding box center [907, 176] width 38 height 31
drag, startPoint x: 516, startPoint y: 444, endPoint x: 521, endPoint y: 438, distance: 8.3
click at [521, 438] on icon at bounding box center [485, 432] width 296 height 37
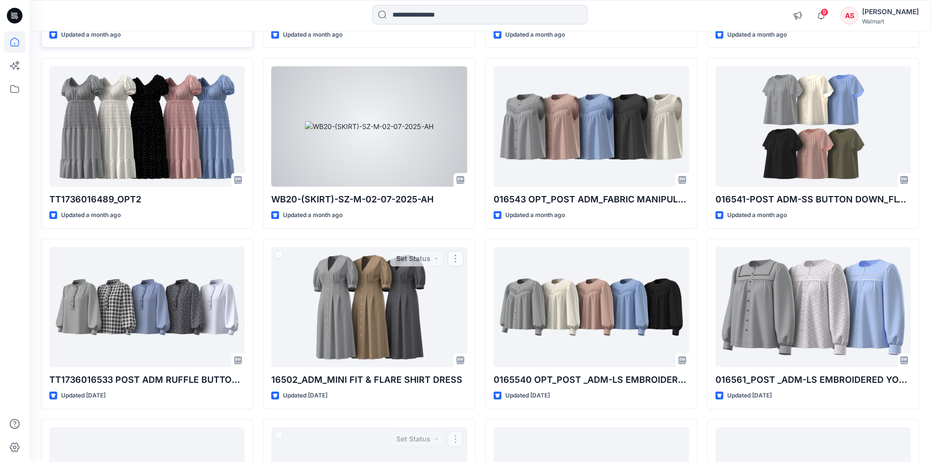
scroll to position [3568, 0]
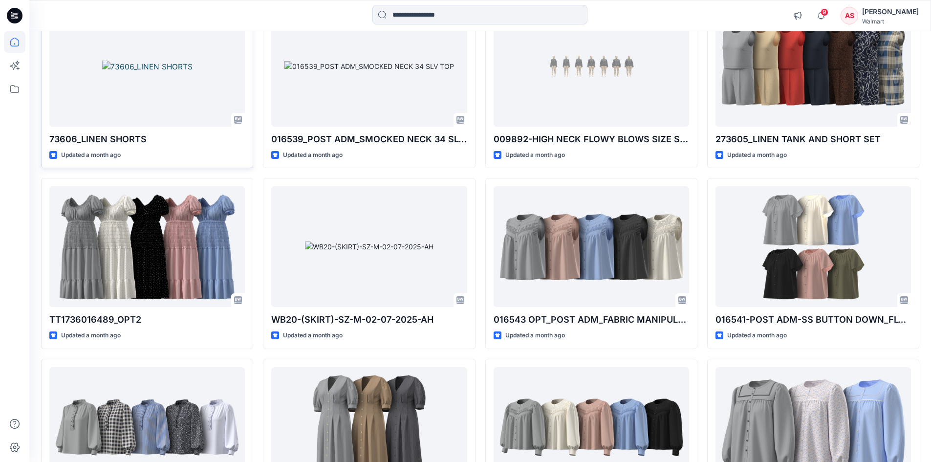
drag, startPoint x: 16, startPoint y: 15, endPoint x: 80, endPoint y: 78, distance: 89.2
click at [16, 15] on icon at bounding box center [15, 16] width 16 height 16
